Goal: Task Accomplishment & Management: Use online tool/utility

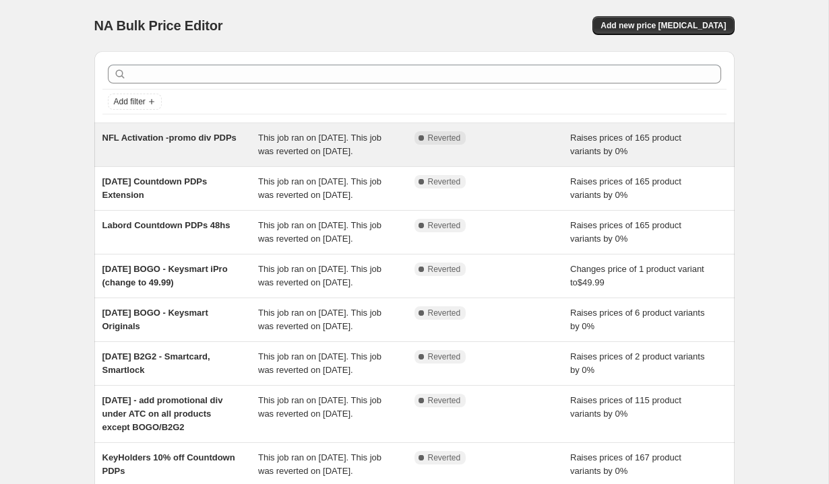
click at [226, 158] on div "NFL Activation -promo div PDPs" at bounding box center [180, 144] width 156 height 27
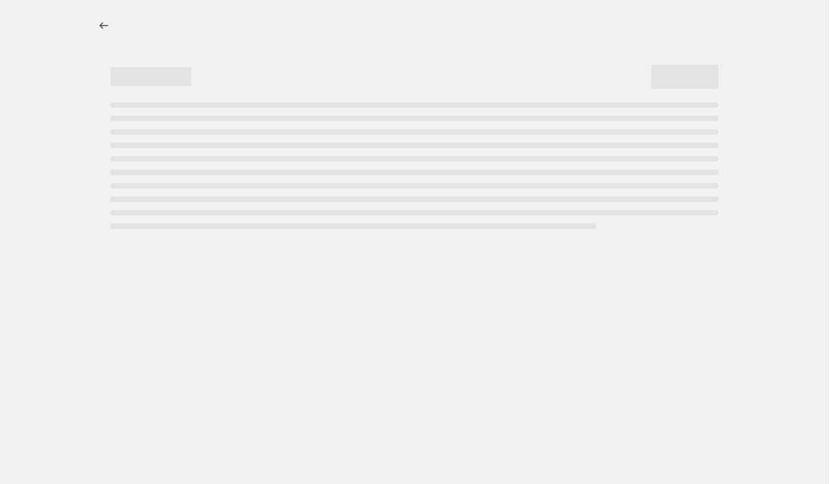
select select "percentage"
select select "no_change"
select select "tag"
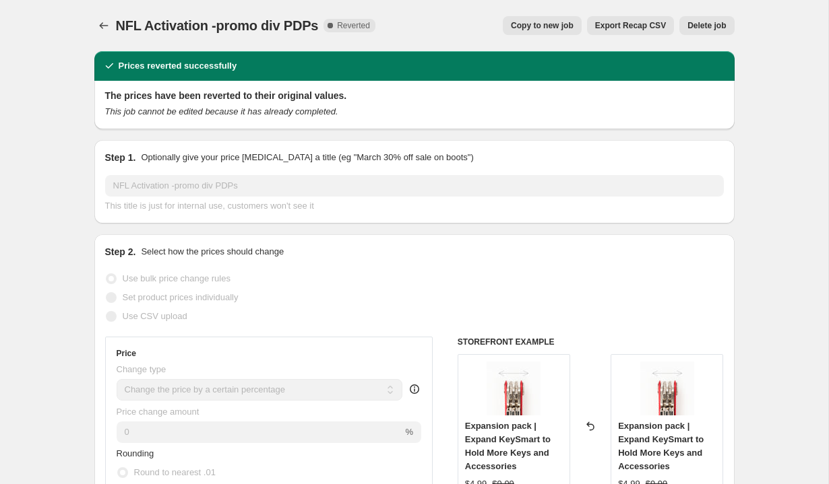
click at [553, 28] on span "Copy to new job" at bounding box center [542, 25] width 63 height 11
select select "percentage"
select select "no_change"
select select "tag"
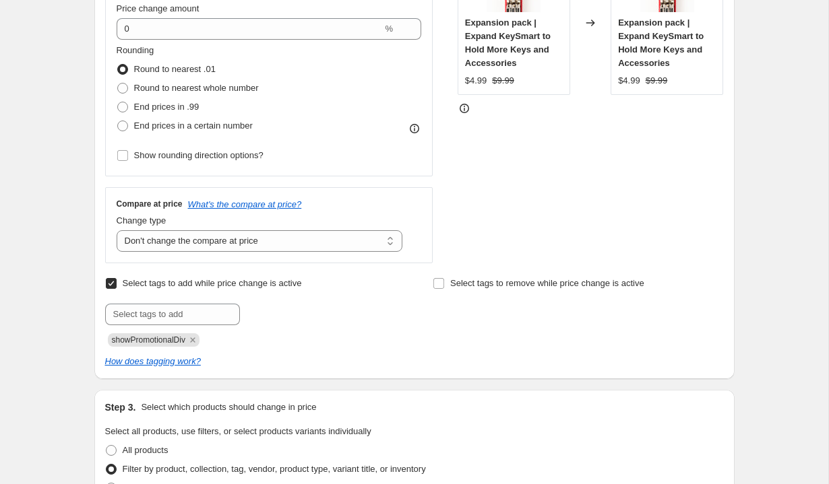
scroll to position [321, 0]
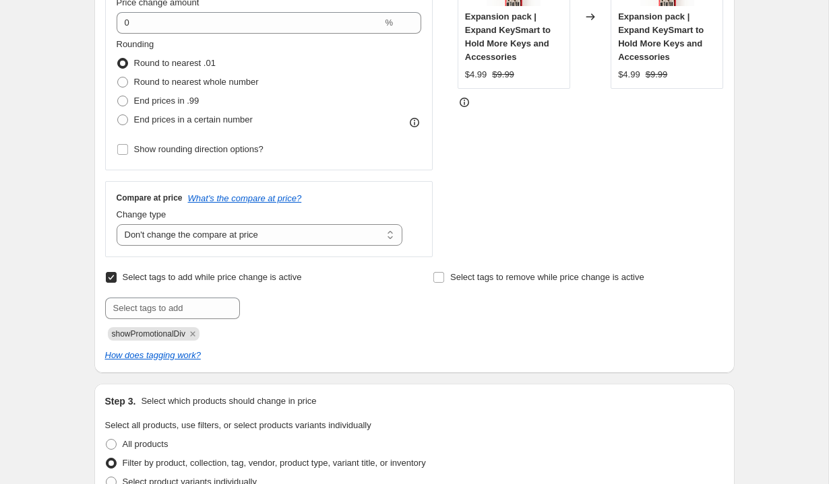
click at [151, 336] on span "showPromotionalDiv" at bounding box center [148, 334] width 73 height 9
copy span "showPromotionalDiv"
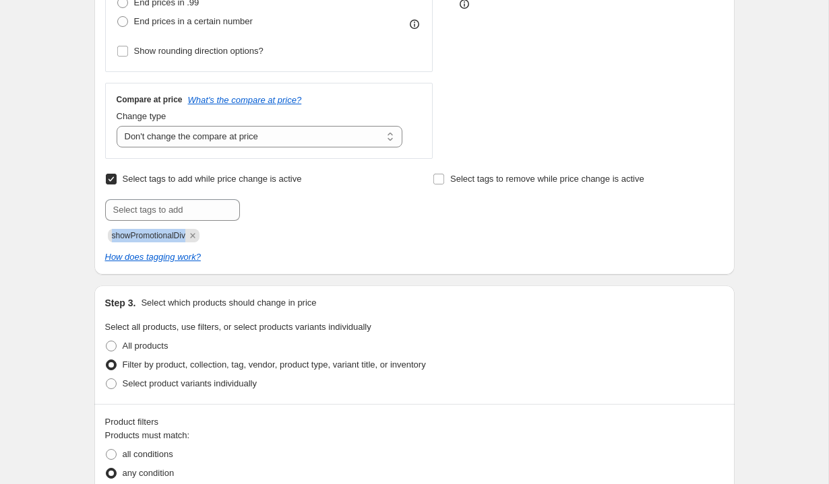
scroll to position [0, 0]
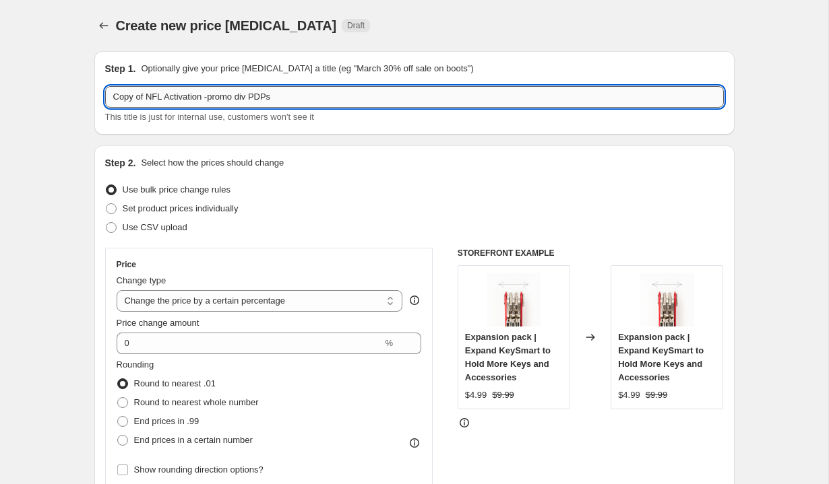
click at [182, 99] on input "Copy of NFL Activation -promo div PDPs" at bounding box center [414, 97] width 619 height 22
paste input "showPromotionalDiv"
type input "Fall Sale showPromotionalDiv - 10% off"
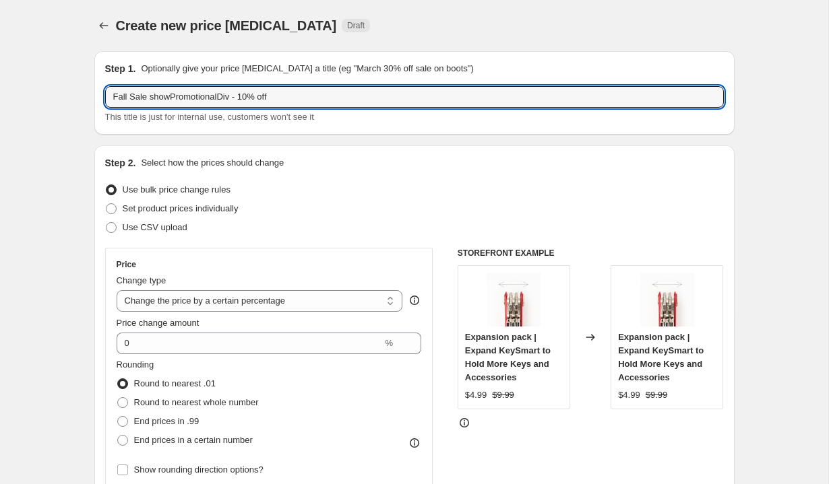
click at [402, 197] on div "Use bulk price change rules" at bounding box center [414, 190] width 619 height 19
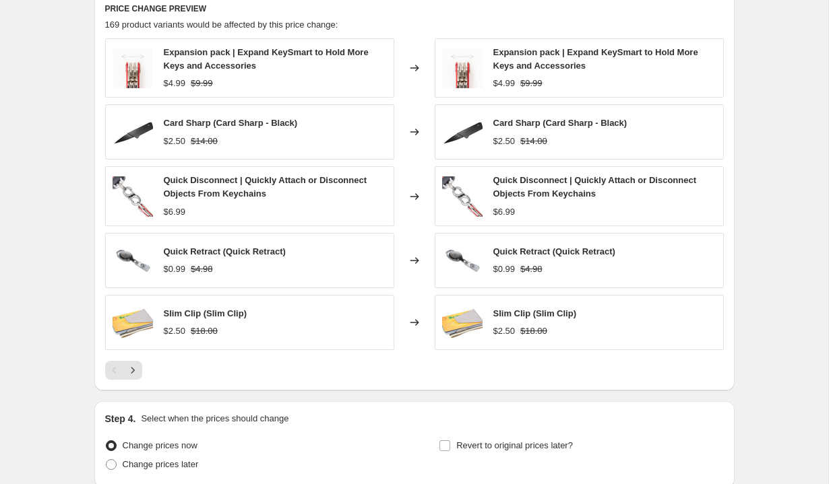
scroll to position [1001, 0]
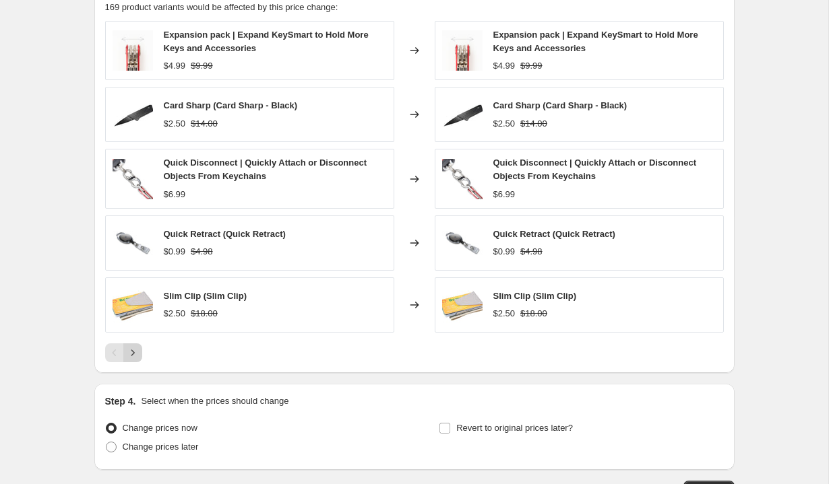
click at [133, 350] on icon "Next" at bounding box center [132, 352] width 13 height 13
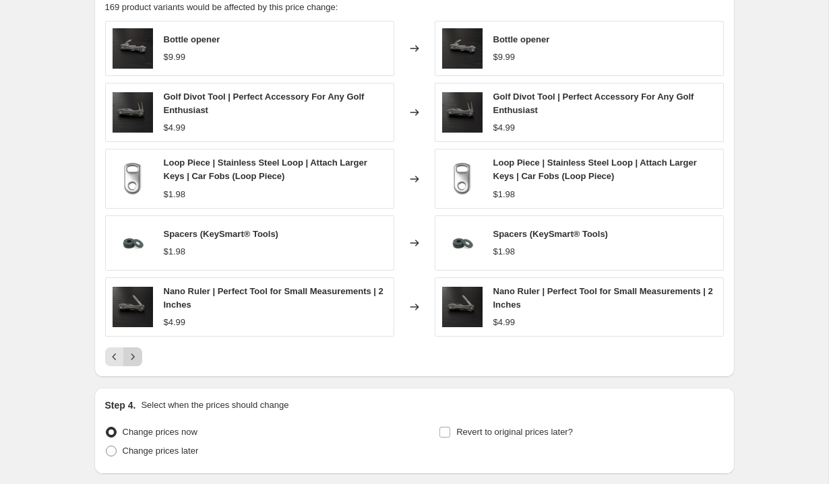
click at [133, 350] on icon "Next" at bounding box center [132, 356] width 13 height 13
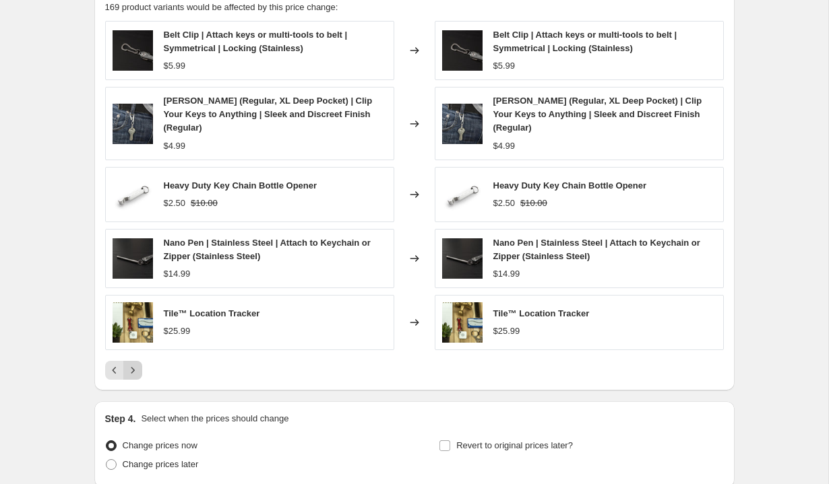
click at [133, 364] on icon "Next" at bounding box center [132, 370] width 13 height 13
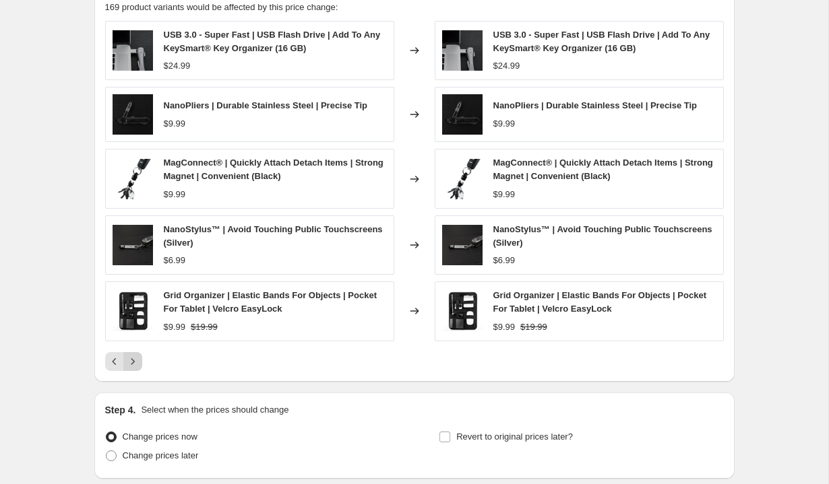
click at [133, 350] on div "USB 3.0 - Super Fast | USB Flash Drive | Add To Any KeySmart® Key Organizer (16…" at bounding box center [414, 196] width 619 height 350
click at [135, 361] on icon "Next" at bounding box center [132, 361] width 13 height 13
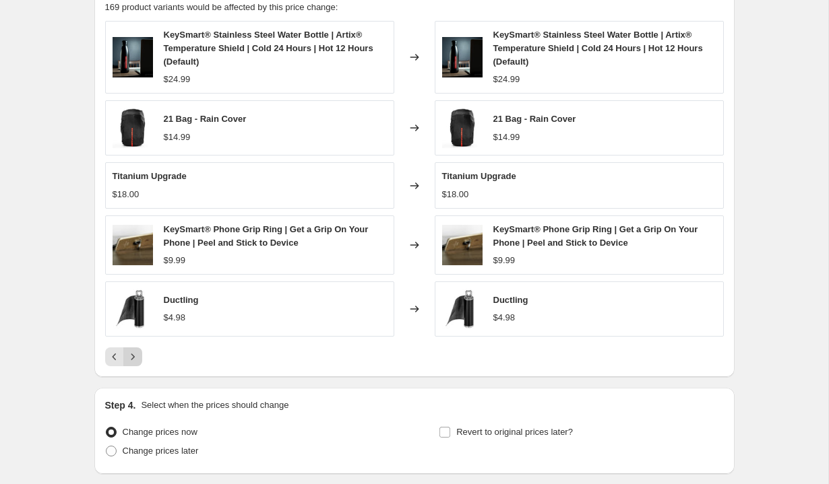
click at [135, 361] on icon "Next" at bounding box center [132, 356] width 13 height 13
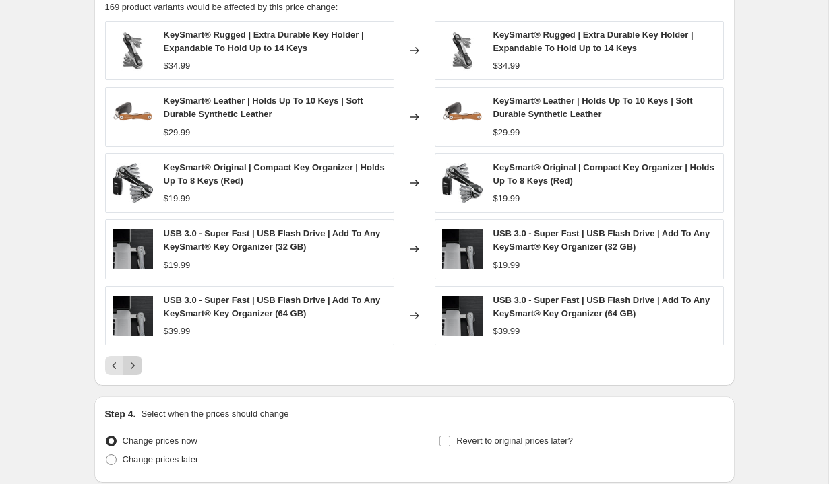
click at [135, 367] on icon "Next" at bounding box center [132, 365] width 13 height 13
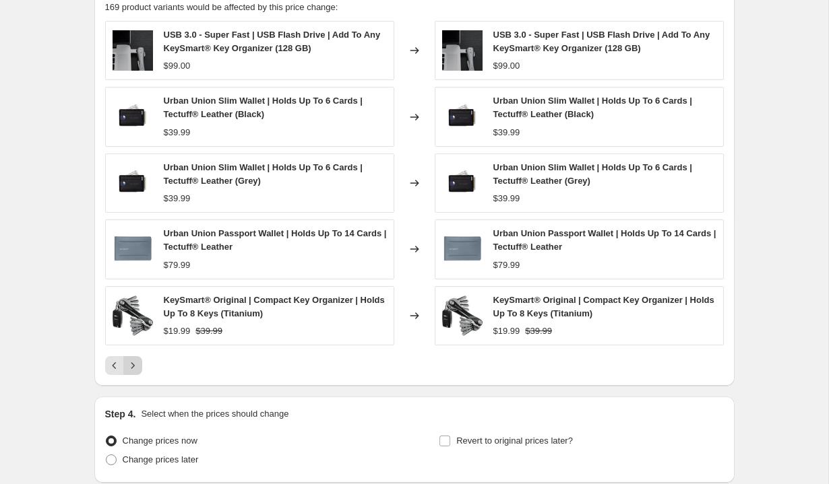
click at [135, 367] on icon "Next" at bounding box center [132, 365] width 13 height 13
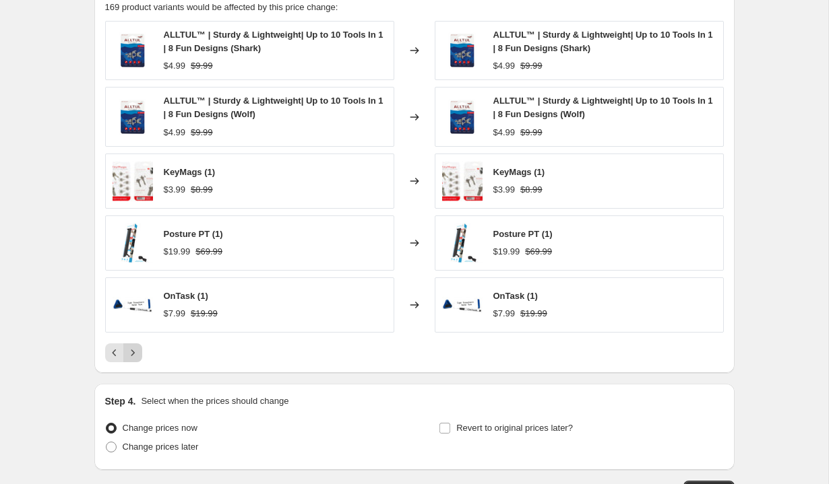
click at [135, 367] on div "PRICE CHANGE PREVIEW 169 product variants would be affected by this price chang…" at bounding box center [414, 173] width 640 height 399
click at [135, 357] on icon "Next" at bounding box center [132, 352] width 13 height 13
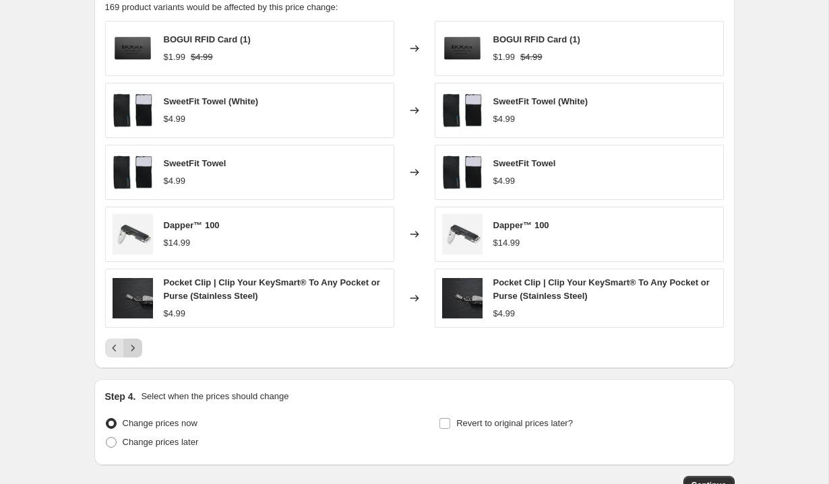
scroll to position [1094, 0]
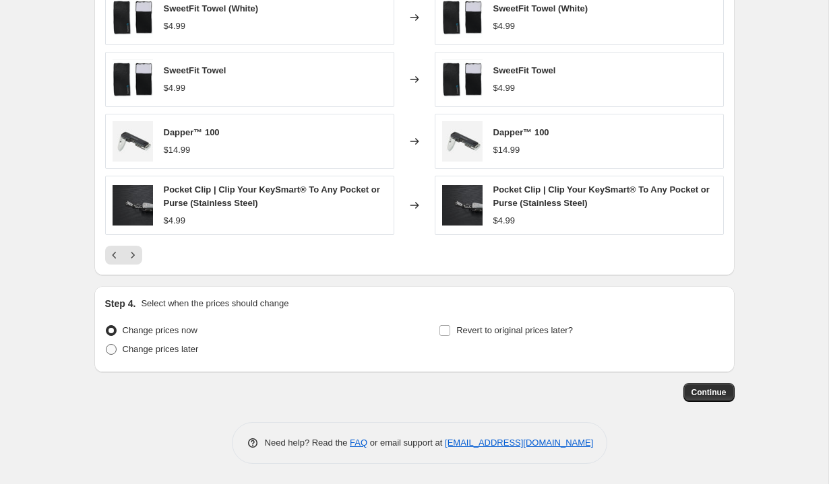
click at [144, 350] on span "Change prices later" at bounding box center [161, 349] width 76 height 10
click at [106, 345] on input "Change prices later" at bounding box center [106, 344] width 1 height 1
radio input "true"
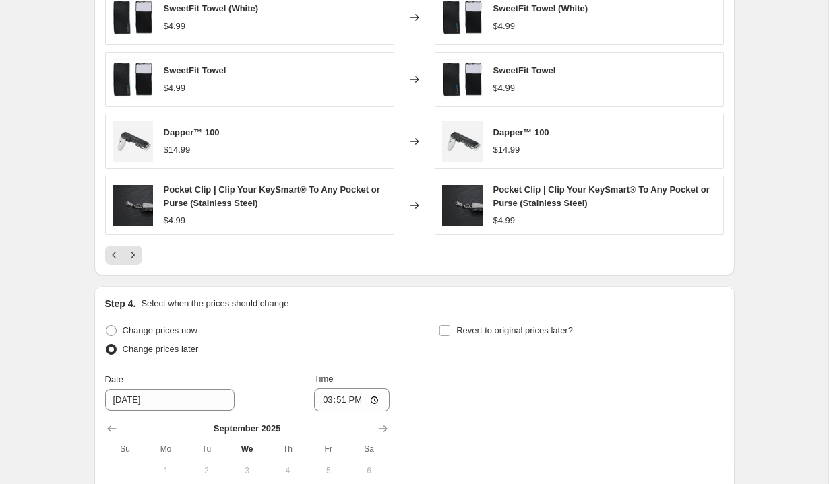
scroll to position [1324, 0]
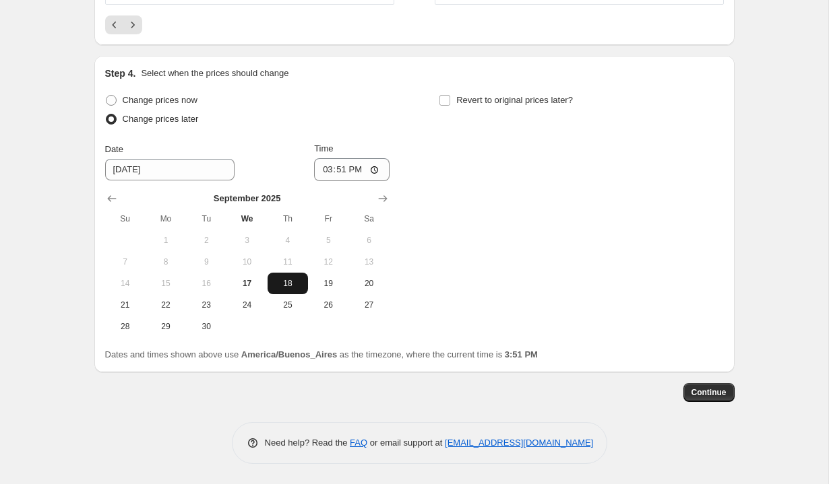
click at [280, 284] on span "18" at bounding box center [288, 283] width 30 height 11
click at [325, 172] on input "15:51" at bounding box center [351, 169] width 75 height 23
click at [354, 168] on input "14:00" at bounding box center [351, 169] width 75 height 23
type input "02:00"
click at [424, 154] on div "Change prices now Change prices later Date [DATE] Time 02:00 [DATE] Su Mo Tu We…" at bounding box center [414, 214] width 619 height 247
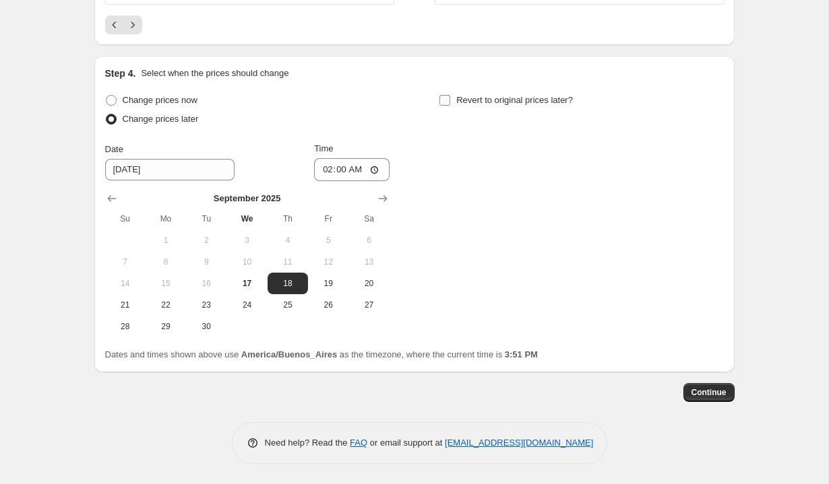
click at [453, 98] on label "Revert to original prices later?" at bounding box center [506, 100] width 134 height 19
click at [450, 98] on input "Revert to original prices later?" at bounding box center [444, 100] width 11 height 11
checkbox input "true"
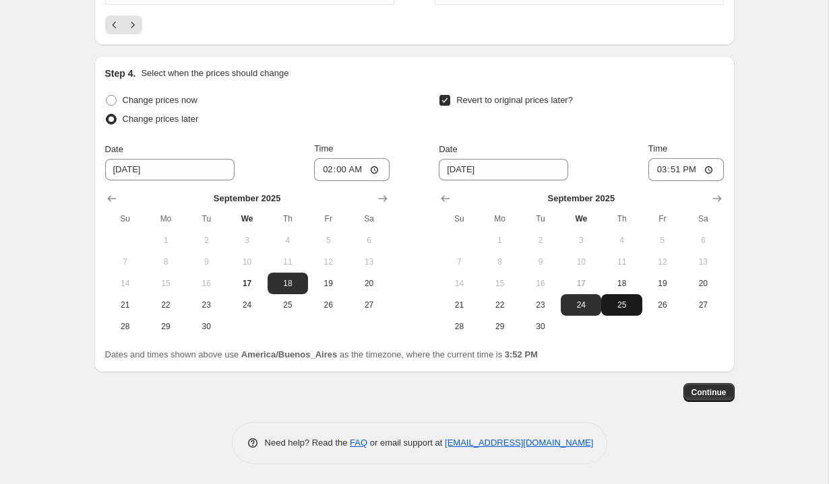
click at [616, 301] on span "25" at bounding box center [621, 305] width 30 height 11
type input "[DATE]"
click at [658, 169] on input "15:51" at bounding box center [685, 169] width 75 height 23
click at [687, 168] on input "14:00" at bounding box center [685, 169] width 75 height 23
type input "02:00"
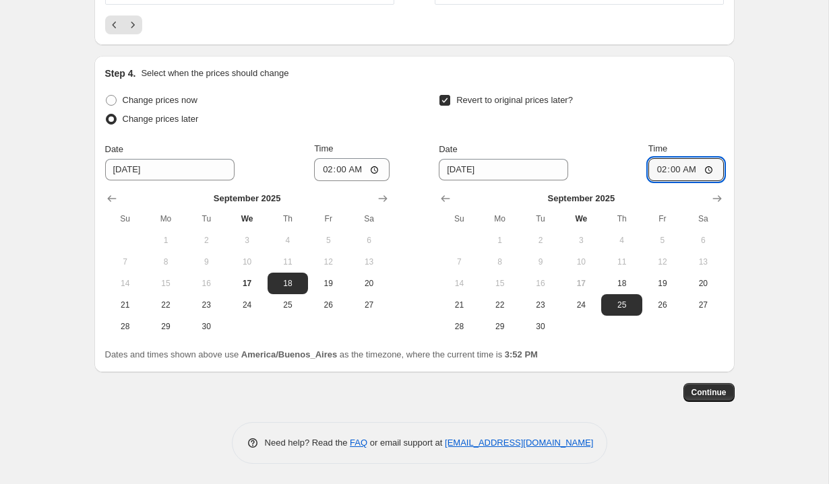
click at [699, 143] on div "Time" at bounding box center [685, 148] width 75 height 13
click at [703, 398] on span "Continue" at bounding box center [708, 392] width 35 height 11
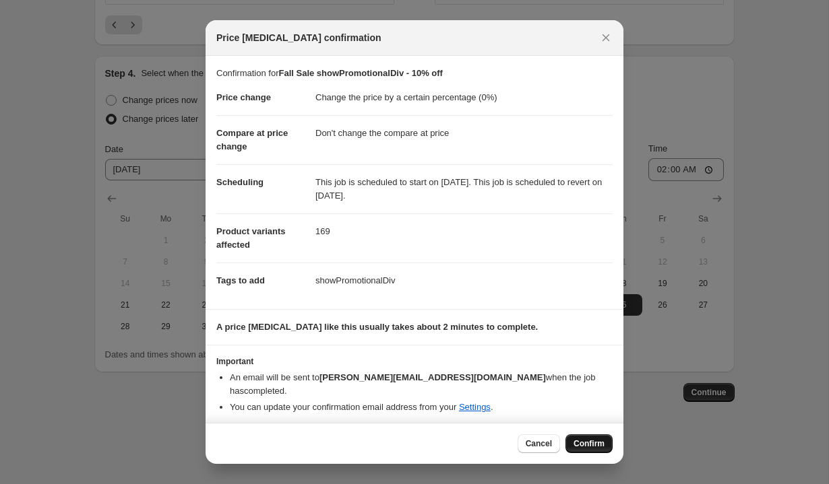
click at [590, 439] on span "Confirm" at bounding box center [588, 444] width 31 height 11
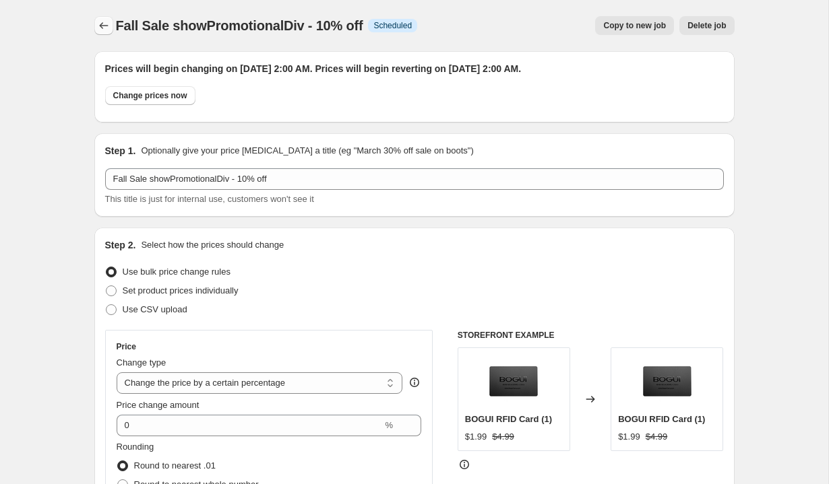
click at [100, 25] on icon "Price change jobs" at bounding box center [103, 25] width 9 height 7
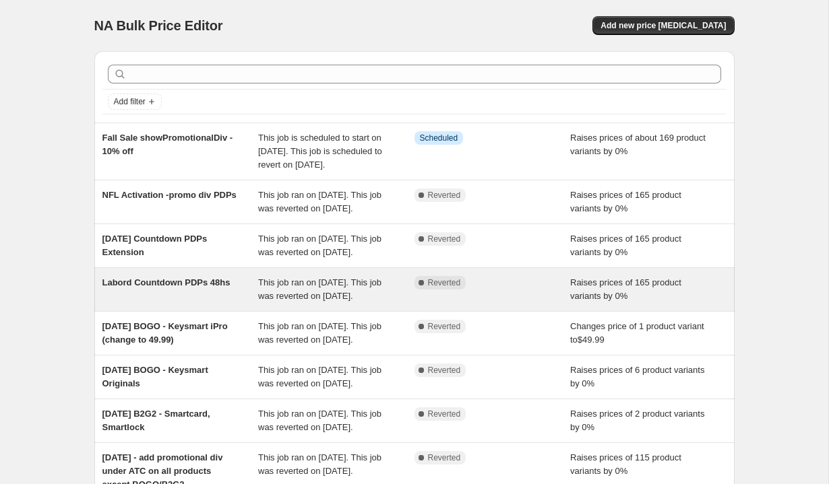
click at [179, 303] on div "Labord Countdown PDPs 48hs" at bounding box center [180, 289] width 156 height 27
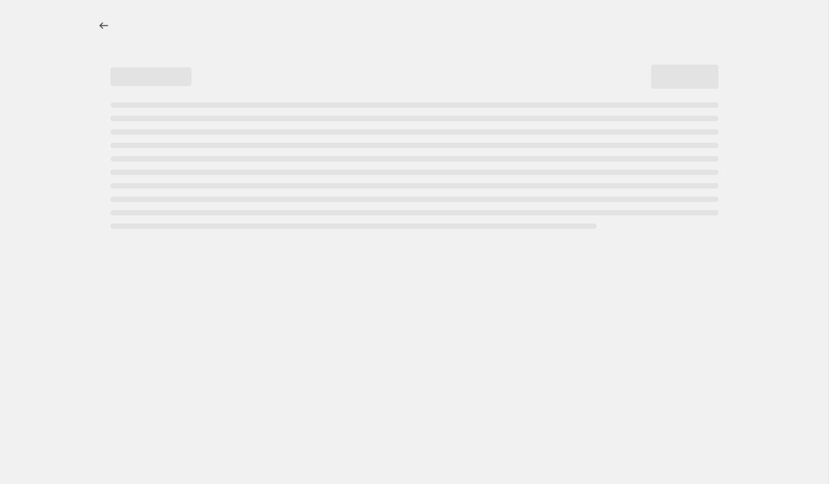
select select "percentage"
select select "no_change"
select select "tag"
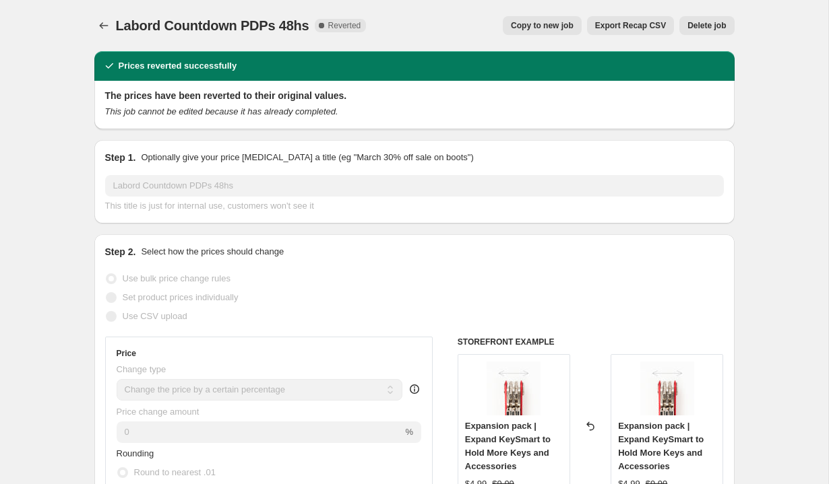
click at [536, 26] on span "Copy to new job" at bounding box center [542, 25] width 63 height 11
select select "percentage"
select select "no_change"
select select "tag"
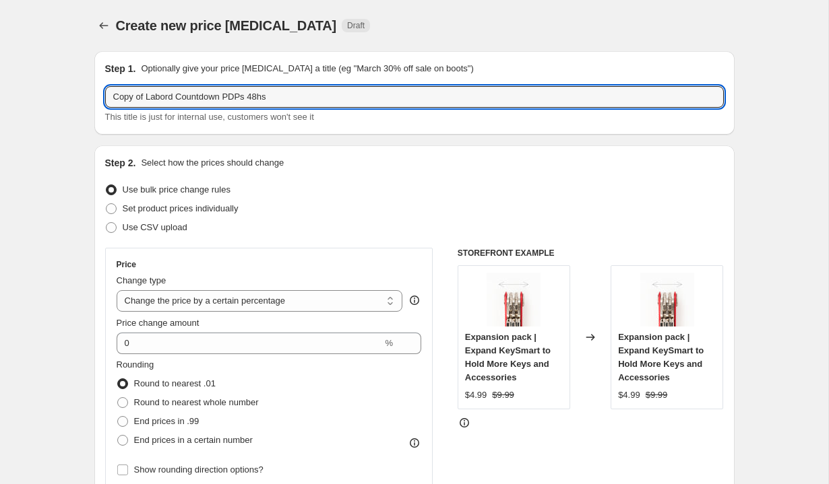
drag, startPoint x: 178, startPoint y: 100, endPoint x: 80, endPoint y: 90, distance: 98.2
type input "Fall Sale Countdown PDPs 48hs"
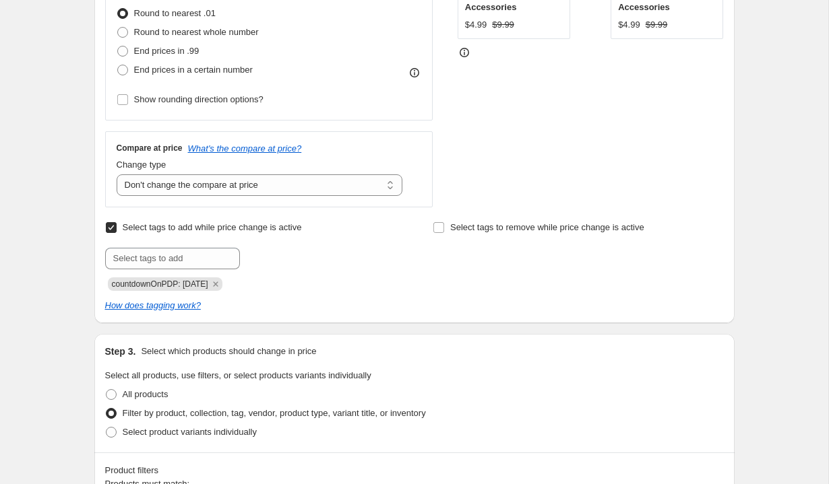
scroll to position [379, 0]
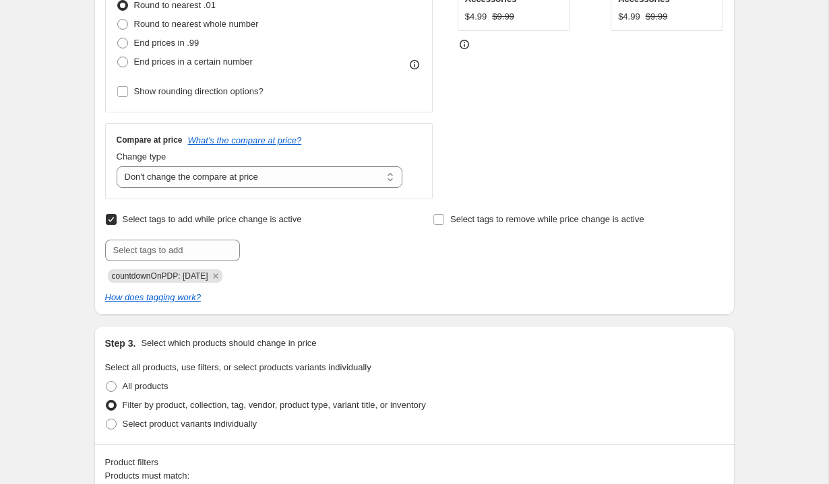
click at [203, 276] on span "countdownOnPDP: 09-02-2025" at bounding box center [160, 276] width 96 height 9
copy span "countdownOnPDP: 09-02-2025"
click at [222, 276] on icon "Remove countdownOnPDP: 09-02-2025" at bounding box center [216, 276] width 12 height 12
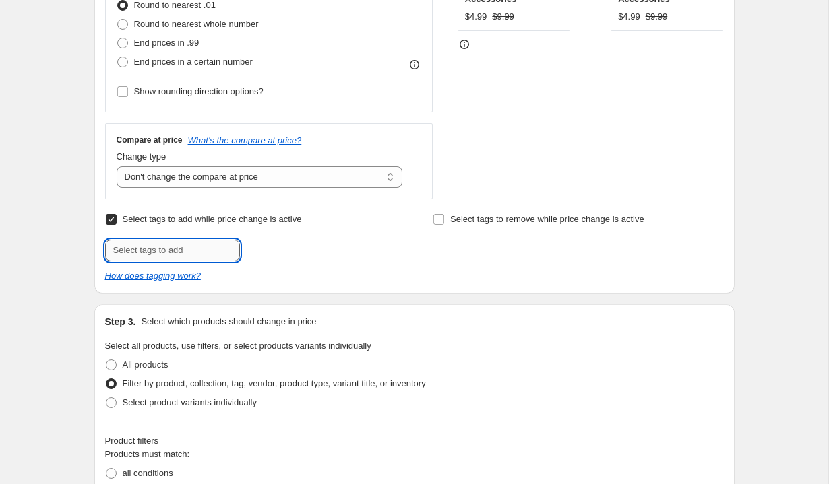
click at [184, 248] on input "text" at bounding box center [172, 251] width 135 height 22
paste input "countdownOnPDP: 09-02-2025"
type input "countdownOnPDP: 09-22-2025"
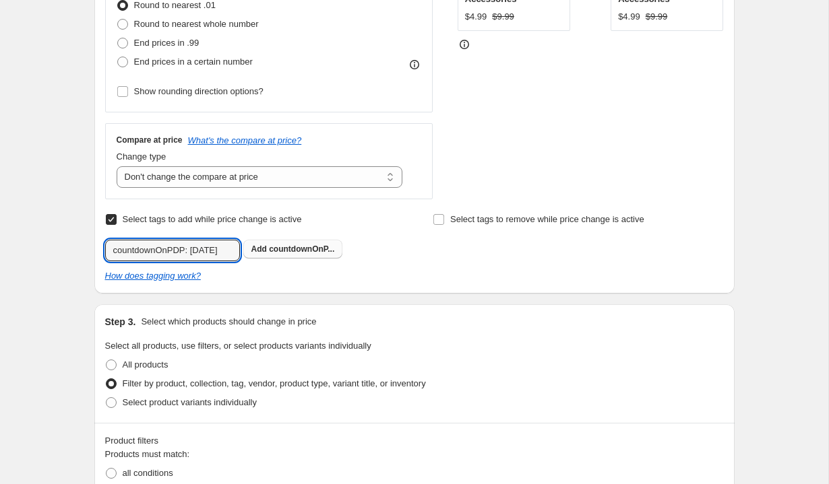
click at [304, 249] on span "countdownOnP..." at bounding box center [301, 249] width 65 height 9
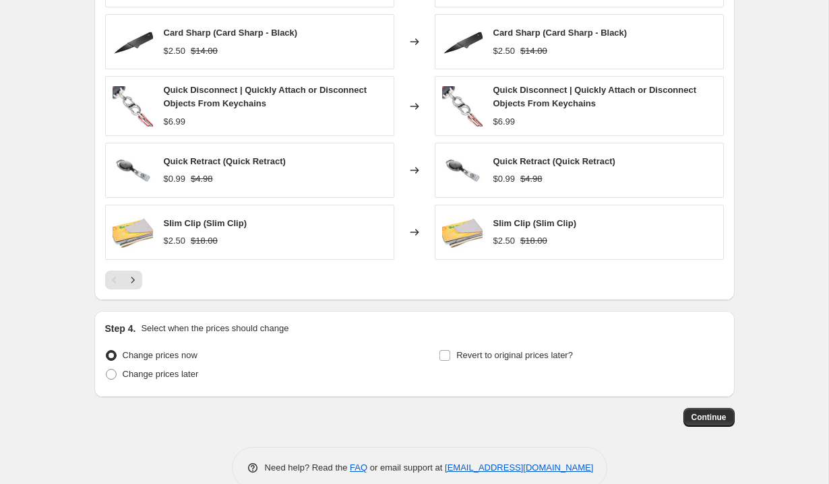
scroll to position [1098, 0]
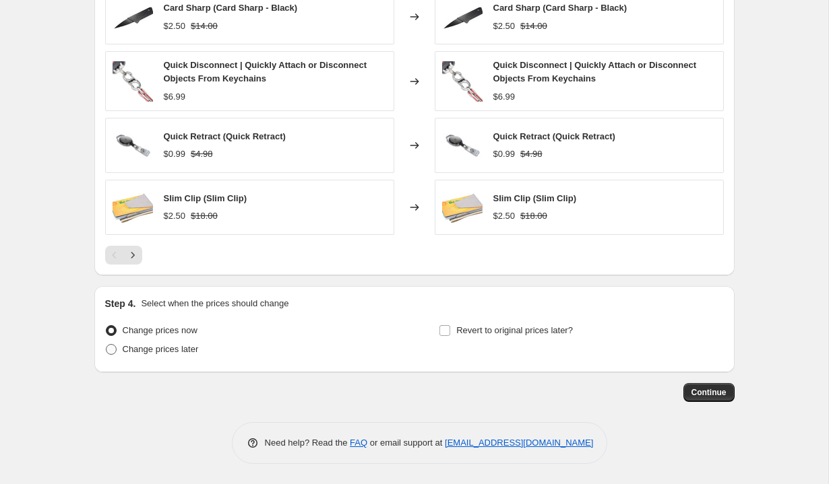
click at [154, 348] on span "Change prices later" at bounding box center [161, 349] width 76 height 10
click at [106, 345] on input "Change prices later" at bounding box center [106, 344] width 1 height 1
radio input "true"
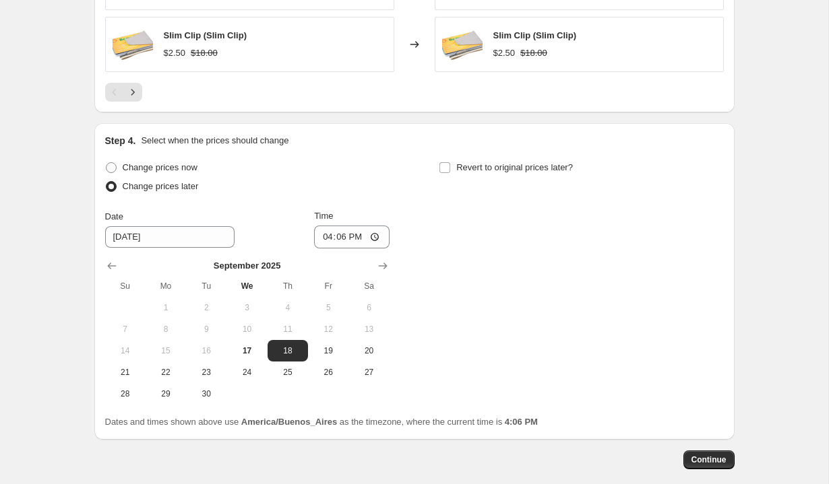
scroll to position [1265, 0]
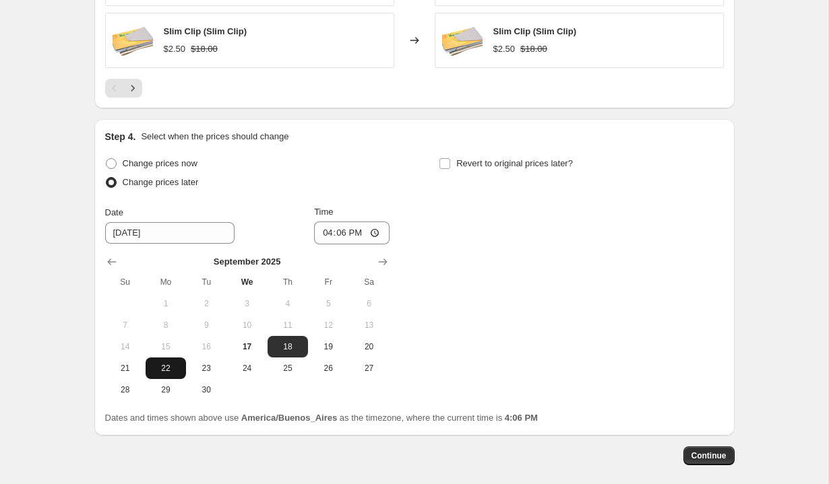
click at [170, 369] on span "22" at bounding box center [166, 368] width 30 height 11
type input "9/22/2025"
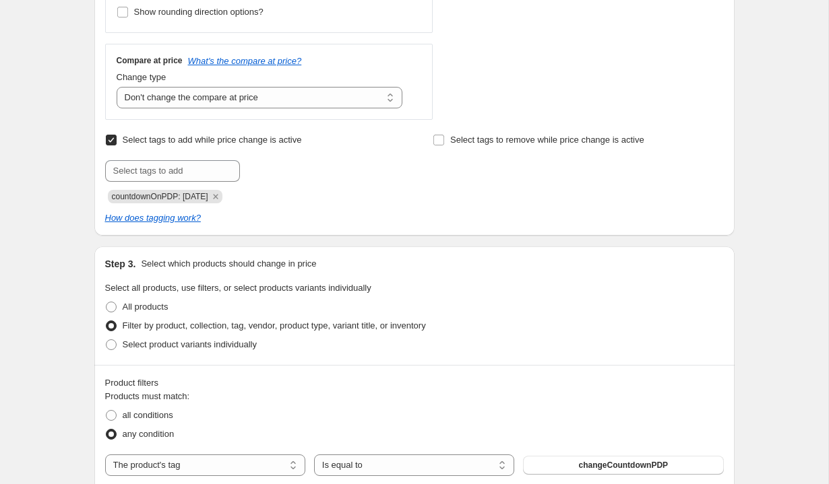
scroll to position [456, 0]
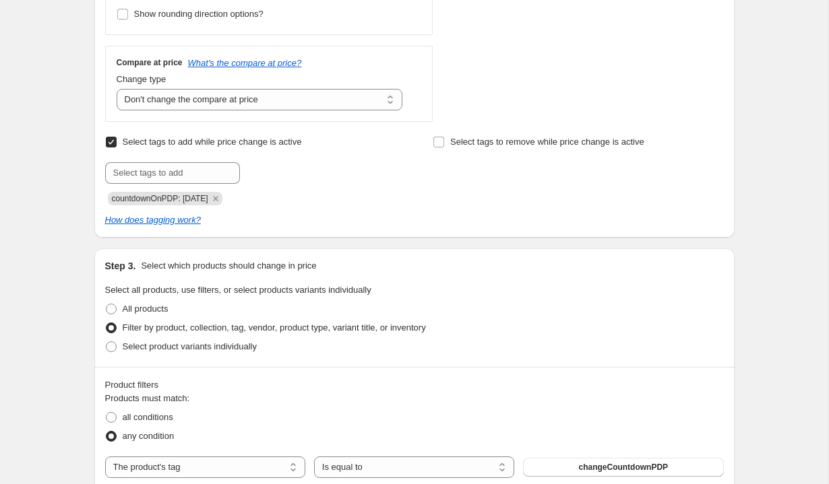
click at [208, 197] on span "countdownOnPDP: 09-22-2025" at bounding box center [160, 198] width 96 height 9
copy span "countdownOnPDP: 09-22-2025"
click at [222, 198] on icon "Remove countdownOnPDP: 09-22-2025" at bounding box center [216, 199] width 12 height 12
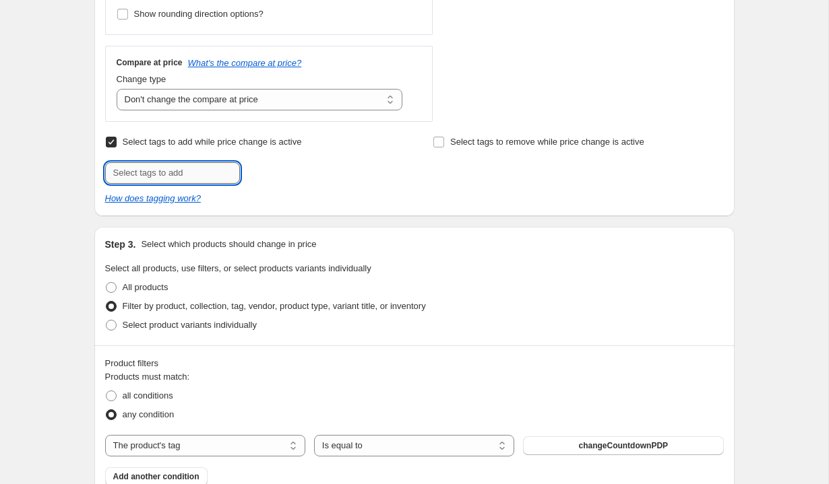
click at [173, 173] on input "text" at bounding box center [172, 173] width 135 height 22
paste input "countdownOnPDP: 09-22-2025"
type input "countdownOnPDP: 09-24-2025"
click at [292, 167] on span "Add countdownOnP..." at bounding box center [293, 171] width 84 height 11
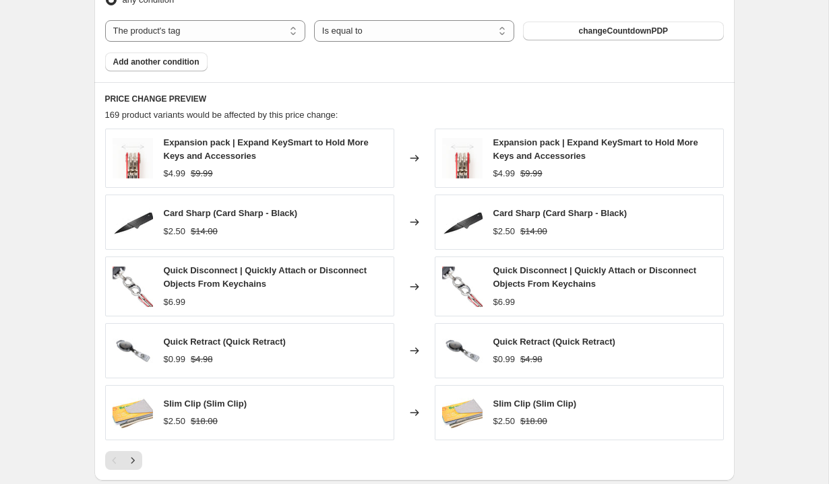
scroll to position [1329, 0]
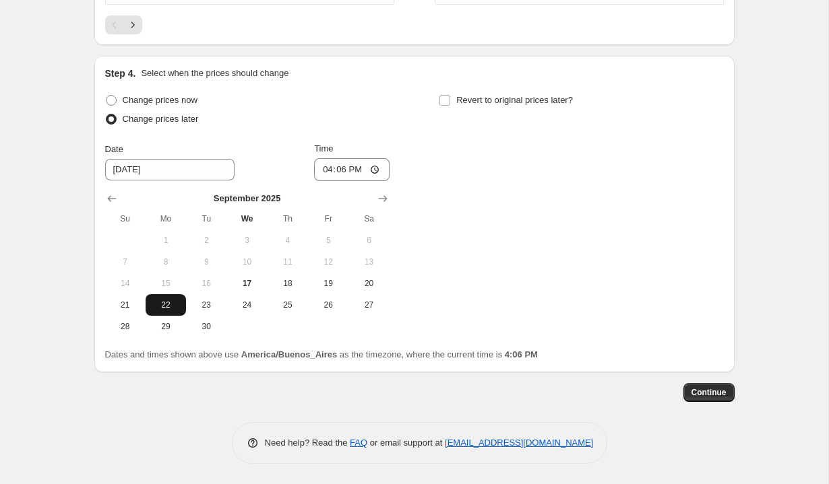
click at [172, 306] on span "22" at bounding box center [166, 305] width 30 height 11
click at [323, 170] on input "16:06" at bounding box center [351, 169] width 75 height 23
type input "13:06"
type input "02:00"
click at [458, 156] on div "Change prices now Change prices later Date 9/22/2025 Time 02:00 September 2025 …" at bounding box center [414, 214] width 619 height 247
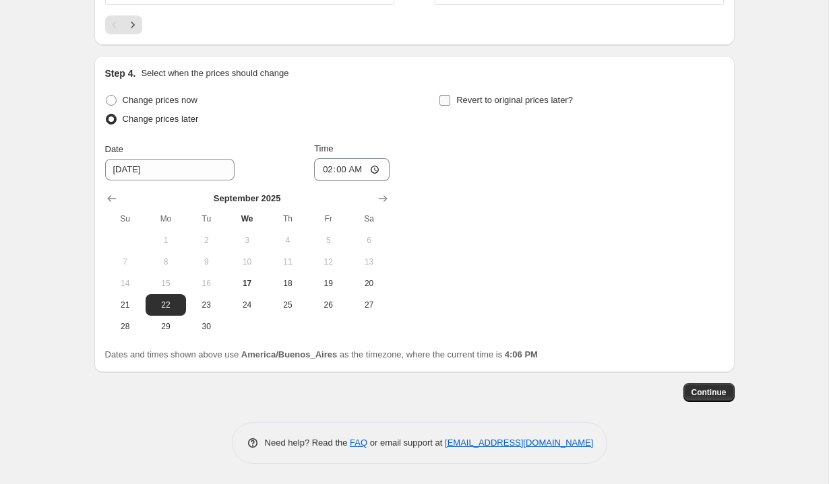
click at [449, 104] on input "Revert to original prices later?" at bounding box center [444, 100] width 11 height 11
checkbox input "true"
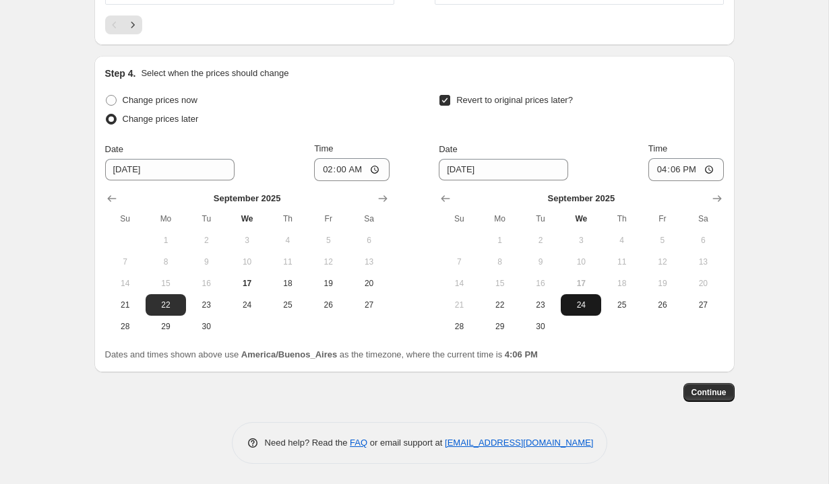
click at [573, 303] on span "24" at bounding box center [581, 305] width 30 height 11
click at [660, 170] on input "16:06" at bounding box center [685, 169] width 75 height 23
click at [673, 171] on input "13:06" at bounding box center [685, 169] width 75 height 23
click at [670, 171] on input "01:00" at bounding box center [685, 169] width 75 height 23
click at [670, 131] on div "Revert to original prices later? Date 9/24/2025 Time 01:30 September 2025 Su Mo…" at bounding box center [581, 214] width 284 height 247
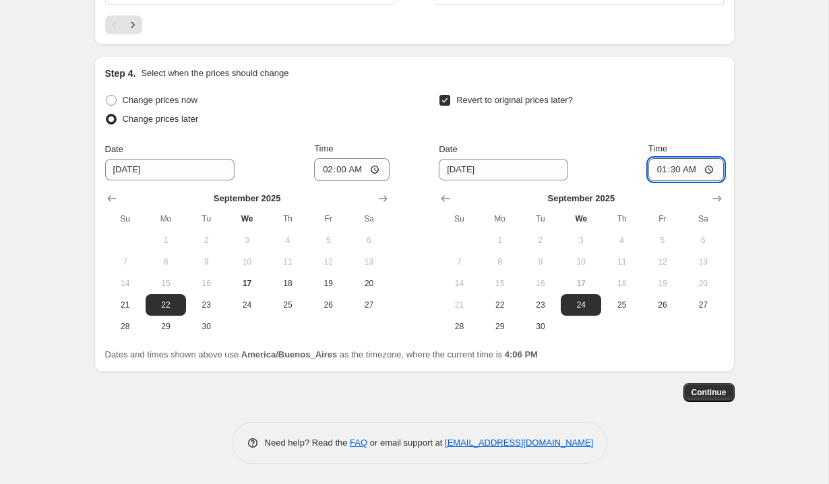
click at [670, 171] on input "01:30" at bounding box center [685, 169] width 75 height 23
type input "01:45"
click at [690, 144] on div "Time" at bounding box center [685, 148] width 75 height 13
click at [703, 389] on span "Continue" at bounding box center [708, 392] width 35 height 11
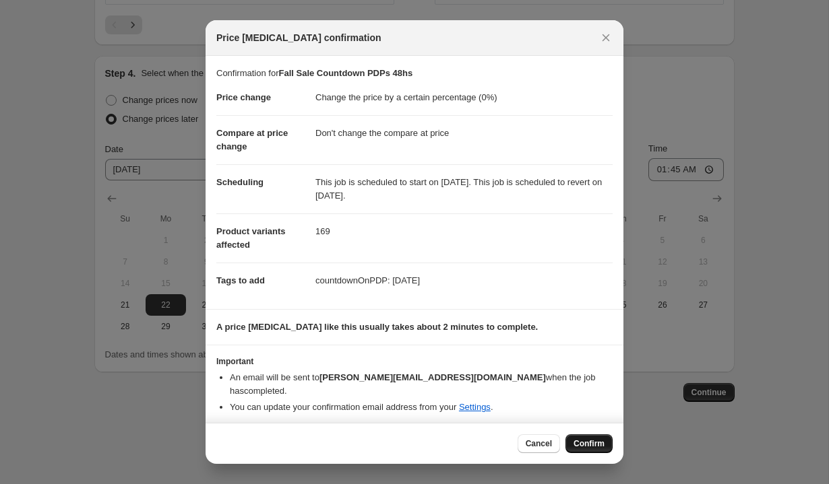
click at [591, 440] on span "Confirm" at bounding box center [588, 444] width 31 height 11
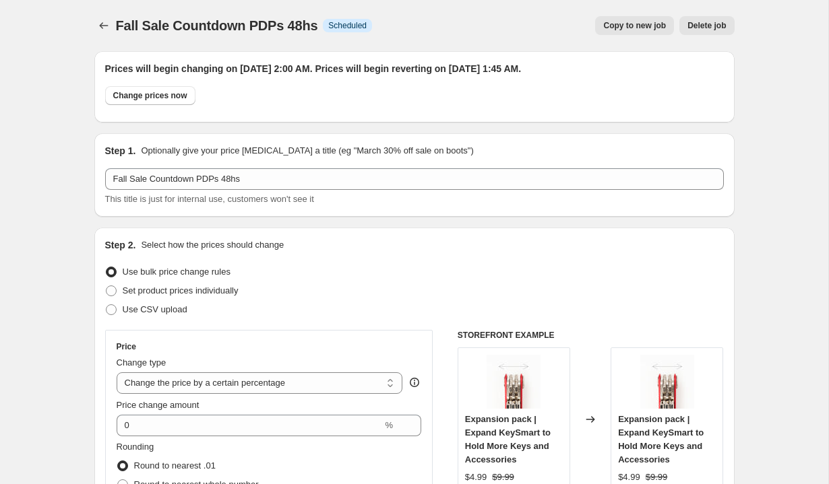
click at [641, 28] on span "Copy to new job" at bounding box center [634, 25] width 63 height 11
select select "percentage"
select select "no_change"
select select "tag"
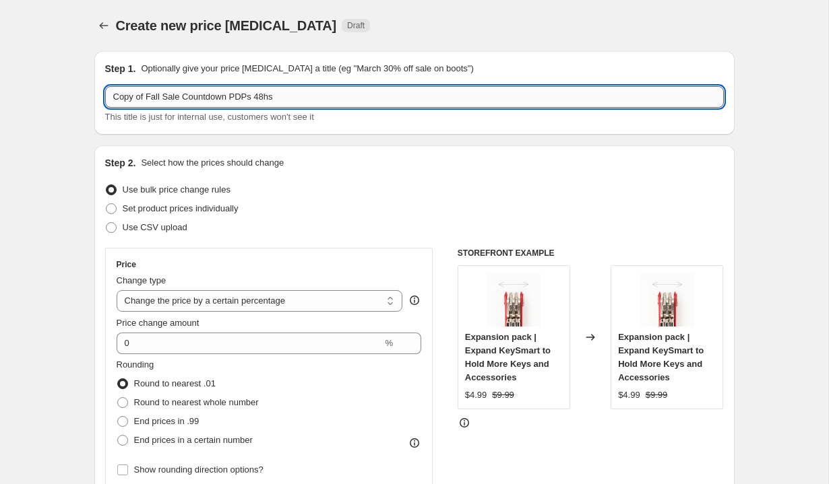
click at [150, 97] on input "Copy of Fall Sale Countdown PDPs 48hs" at bounding box center [414, 97] width 619 height 22
click at [230, 100] on input "Fall Sale Countdown PDPs 48hs" at bounding box center [414, 97] width 619 height 22
type input "Fall Sale Countdown PDPs extension"
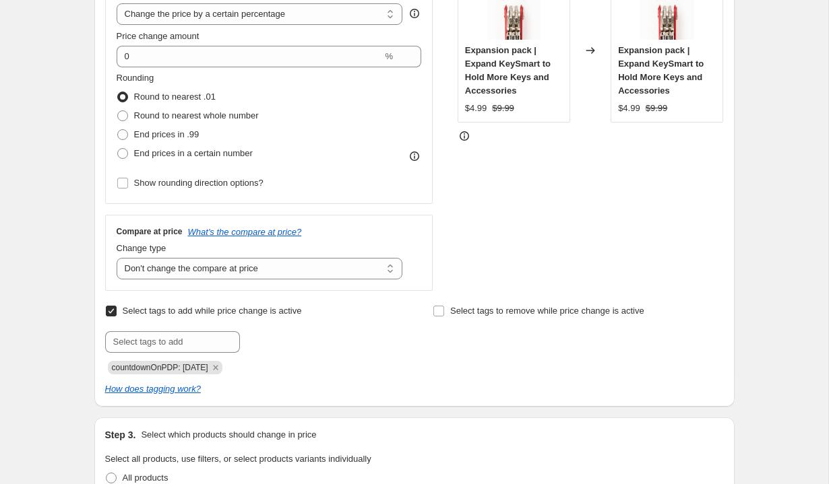
scroll to position [288, 0]
click at [203, 365] on span "countdownOnPDP: 09-24-2025" at bounding box center [160, 367] width 96 height 9
copy span "countdownOnPDP: 09-24-2025"
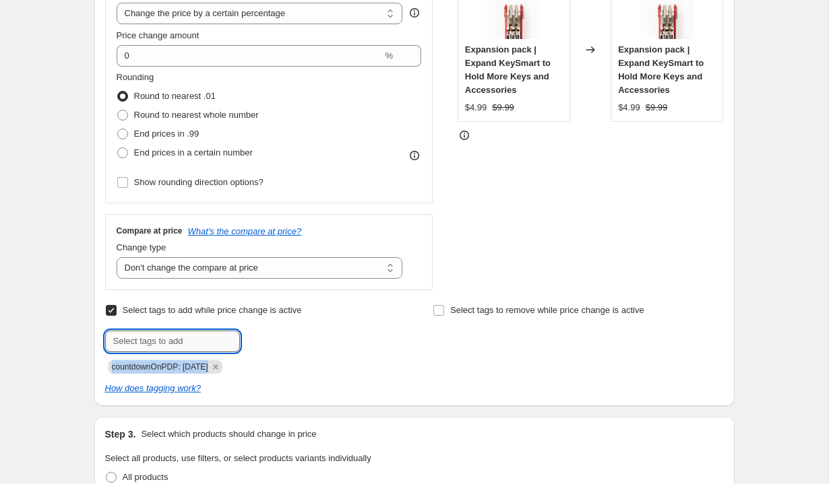
click at [196, 340] on input "text" at bounding box center [172, 342] width 135 height 22
paste input "countdownOnPDP: 09-24-2025"
click at [205, 341] on input "countdownOnPDP: 09-24-2025" at bounding box center [172, 342] width 135 height 22
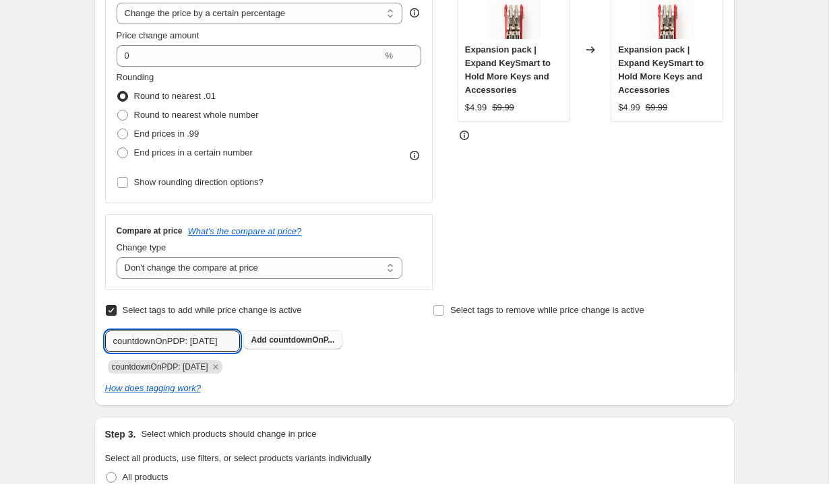
type input "countdownOnPDP: 09-25-2025"
click at [270, 342] on span "Add countdownOnP..." at bounding box center [293, 340] width 84 height 11
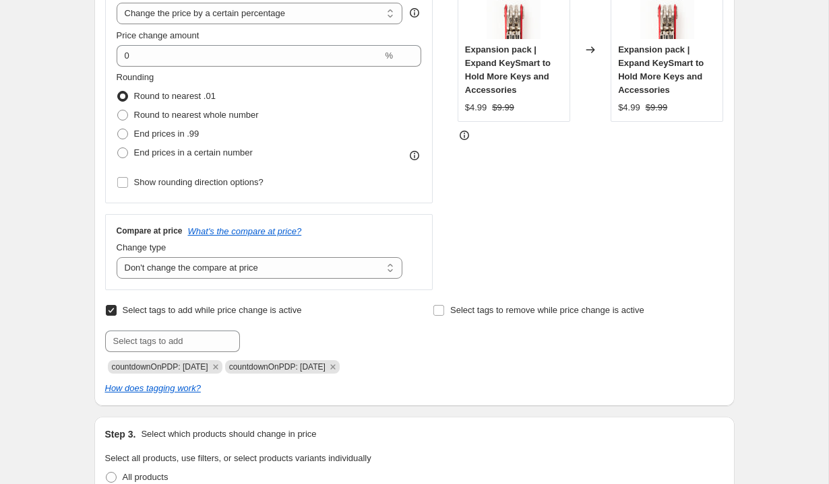
scroll to position [0, 0]
click at [222, 363] on icon "Remove countdownOnPDP: 09-24-2025" at bounding box center [216, 367] width 12 height 12
click at [353, 367] on div "countdownOnPDP: 09-25-2025" at bounding box center [250, 366] width 290 height 16
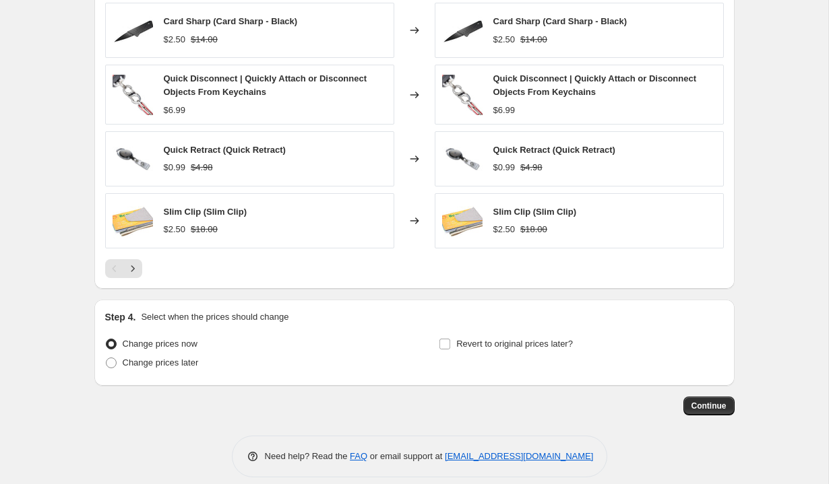
scroll to position [1098, 0]
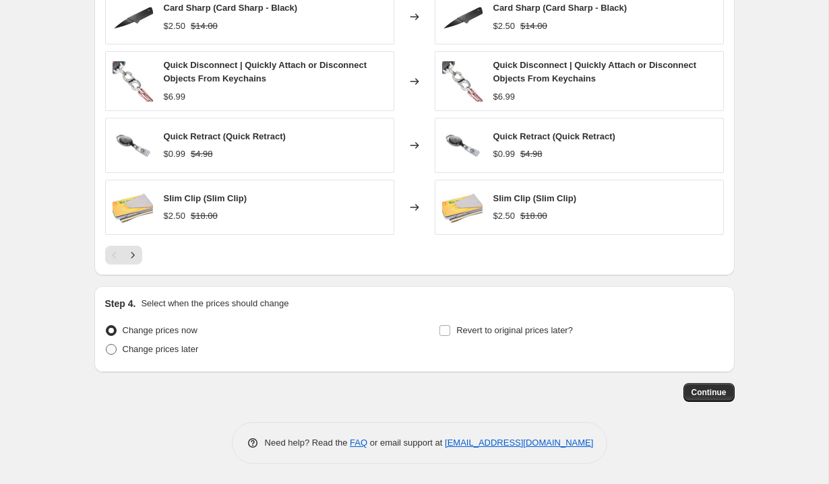
click at [184, 353] on span "Change prices later" at bounding box center [161, 349] width 76 height 10
click at [106, 345] on input "Change prices later" at bounding box center [106, 344] width 1 height 1
radio input "true"
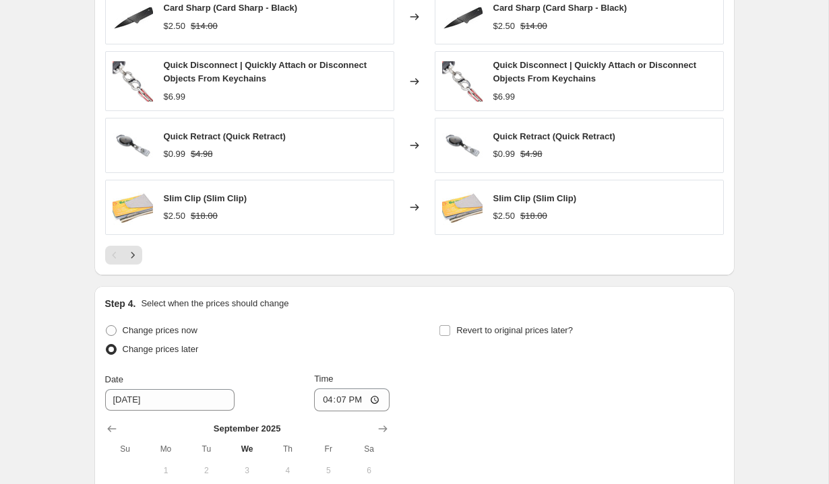
scroll to position [1329, 0]
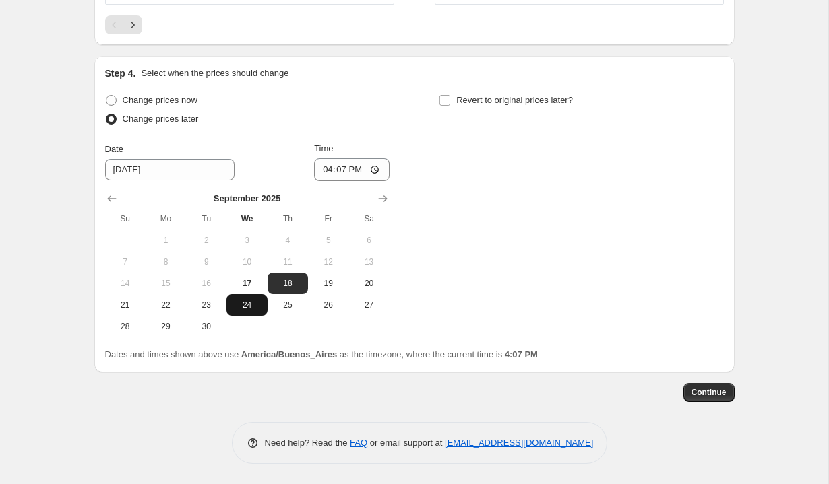
click at [244, 307] on span "24" at bounding box center [247, 305] width 30 height 11
type input "[DATE]"
click at [321, 173] on input "16:07" at bounding box center [351, 169] width 75 height 23
type input "02:15"
click at [404, 135] on div "Change prices now Change prices later Date 9/24/2025 Time 02:15 September 2025 …" at bounding box center [414, 214] width 619 height 247
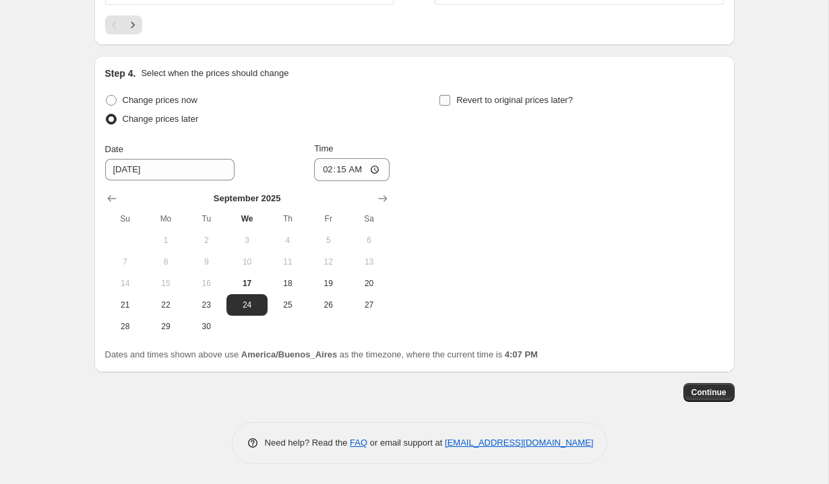
click at [444, 100] on input "Revert to original prices later?" at bounding box center [444, 100] width 11 height 11
checkbox input "true"
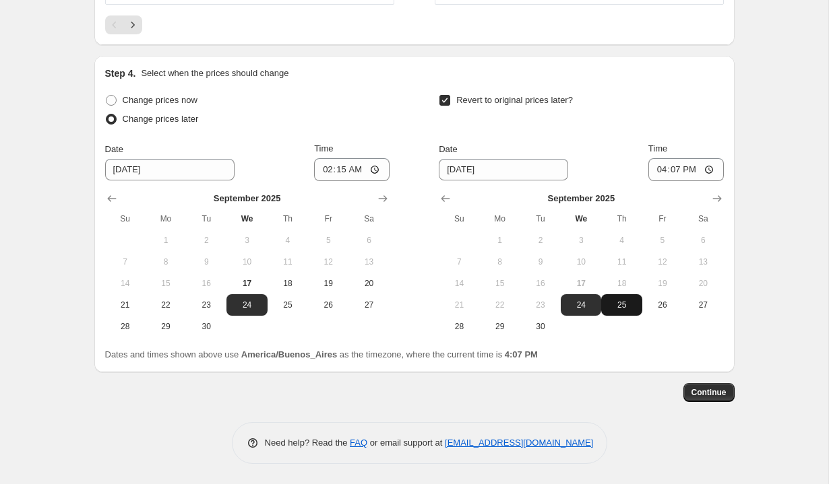
click at [628, 300] on span "25" at bounding box center [621, 305] width 30 height 11
type input "[DATE]"
click at [659, 166] on input "16:07" at bounding box center [685, 169] width 75 height 23
click at [670, 168] on input "13:07" at bounding box center [685, 169] width 75 height 23
type input "01:45"
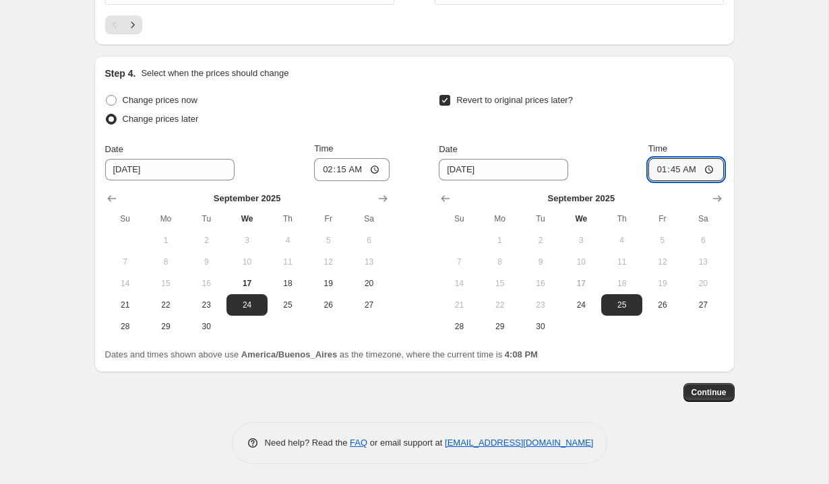
click at [683, 132] on div "Revert to original prices later? Date 9/25/2025 Time 01:45 September 2025 Su Mo…" at bounding box center [581, 214] width 284 height 247
click at [700, 396] on span "Continue" at bounding box center [708, 392] width 35 height 11
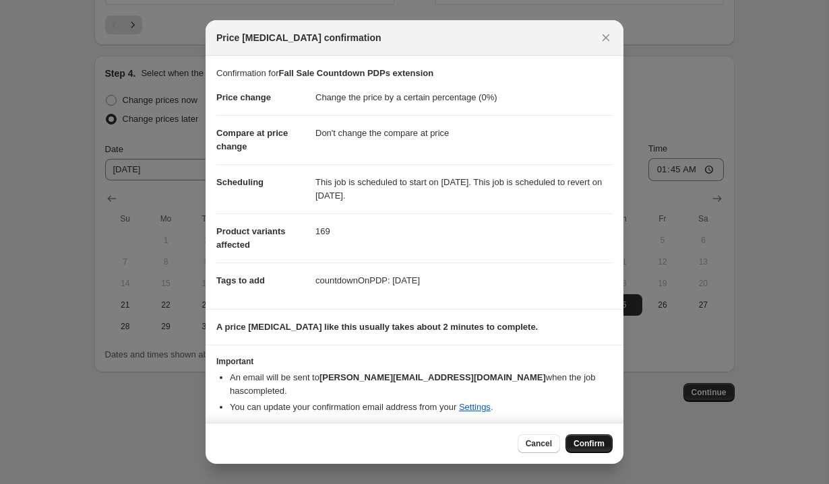
click at [589, 439] on span "Confirm" at bounding box center [588, 444] width 31 height 11
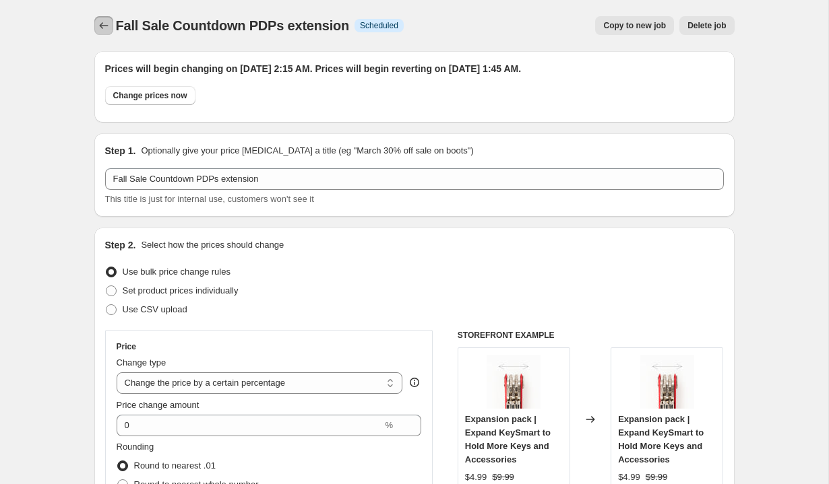
click at [102, 28] on icon "Price change jobs" at bounding box center [103, 25] width 13 height 13
